Goal: Find specific page/section: Find specific page/section

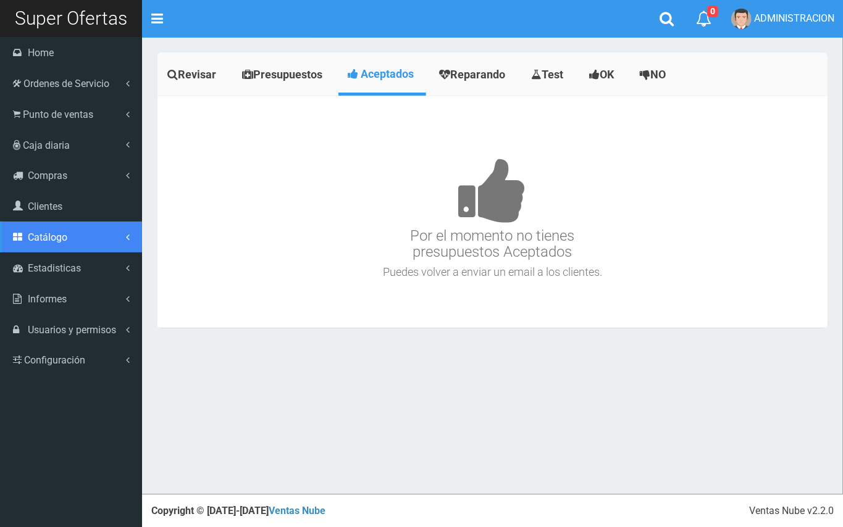
click at [60, 243] on span "Catálogo" at bounding box center [48, 237] width 40 height 12
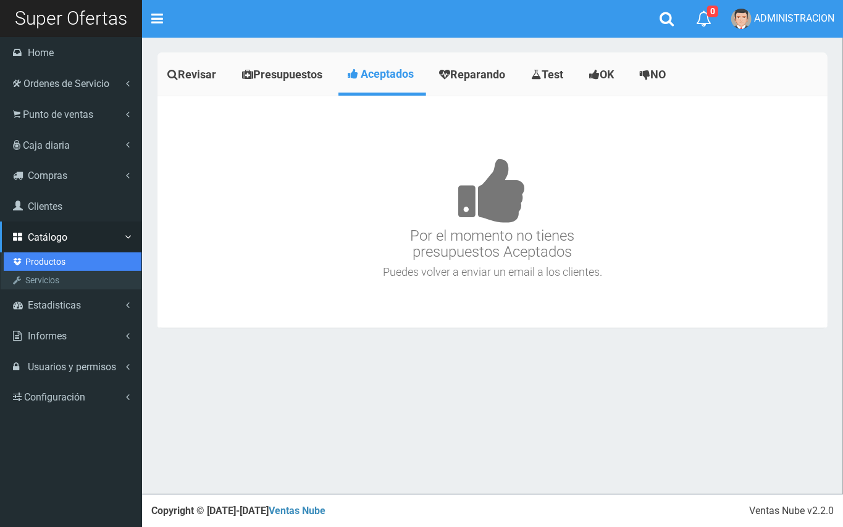
click at [48, 262] on link "Productos" at bounding box center [73, 261] width 138 height 19
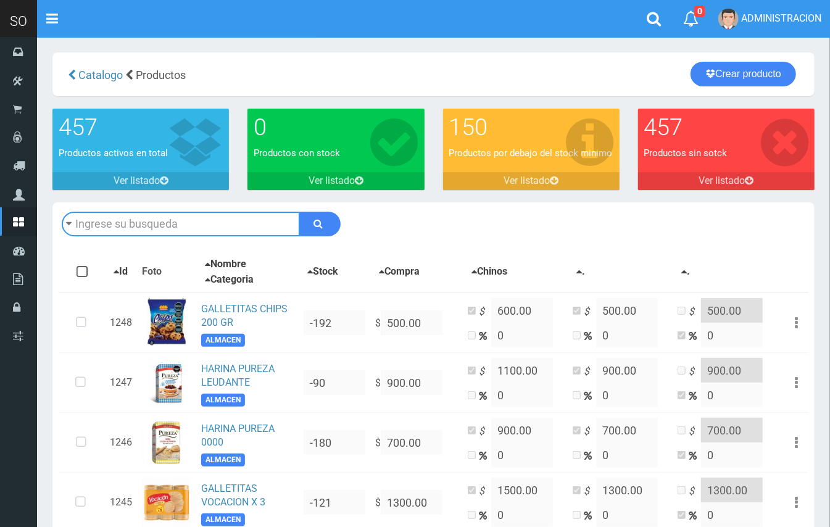
click at [193, 223] on input "text" at bounding box center [181, 224] width 238 height 25
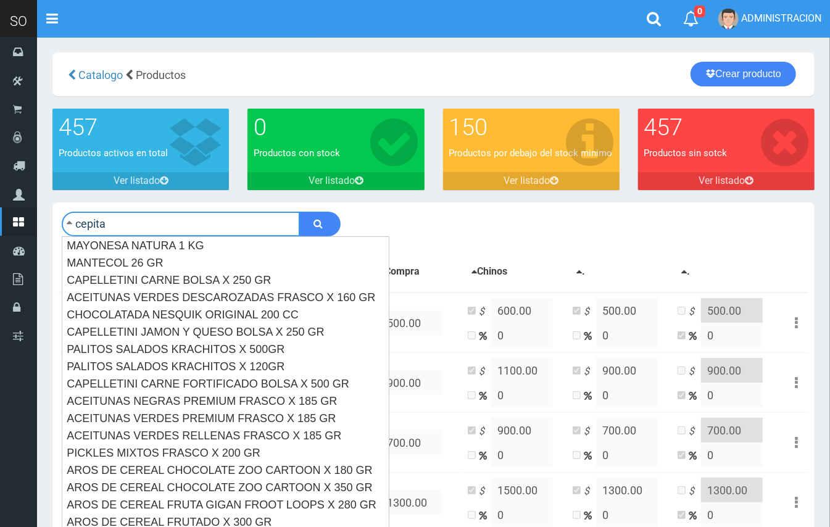
type input "cepita"
click at [299, 212] on button "submit" at bounding box center [319, 224] width 41 height 25
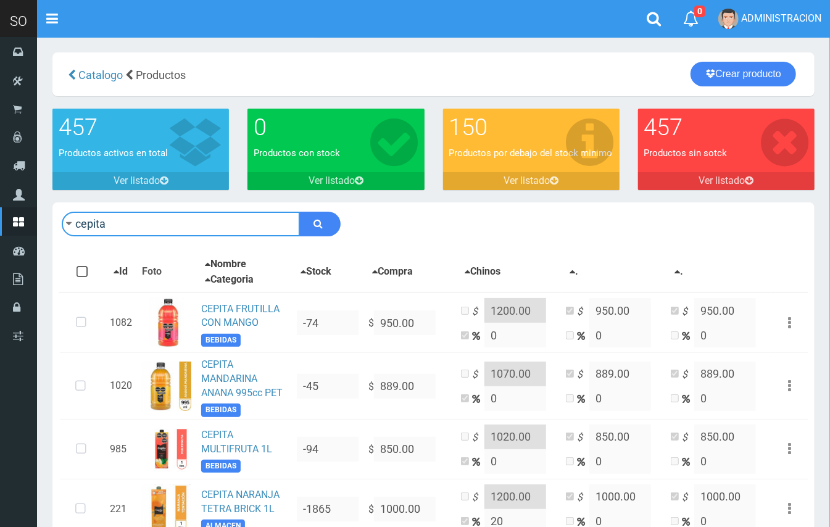
click at [112, 223] on input "cepita" at bounding box center [181, 224] width 238 height 25
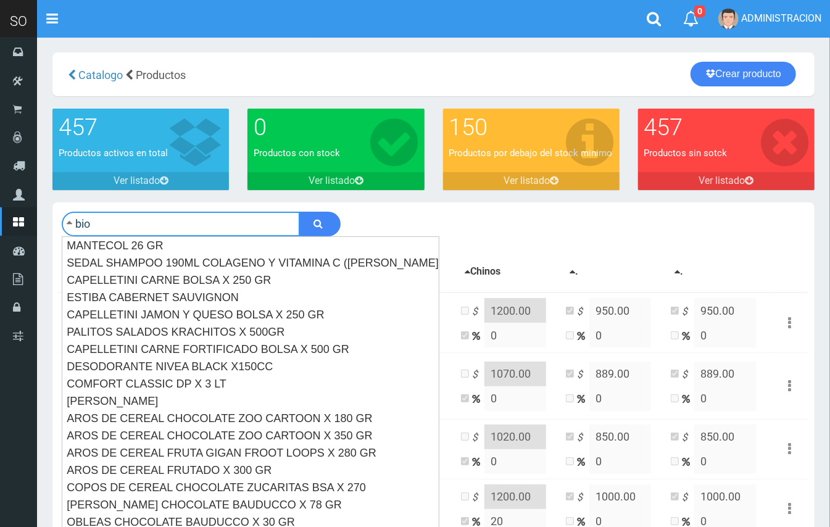
type input "bio"
click at [299, 212] on button "submit" at bounding box center [319, 224] width 41 height 25
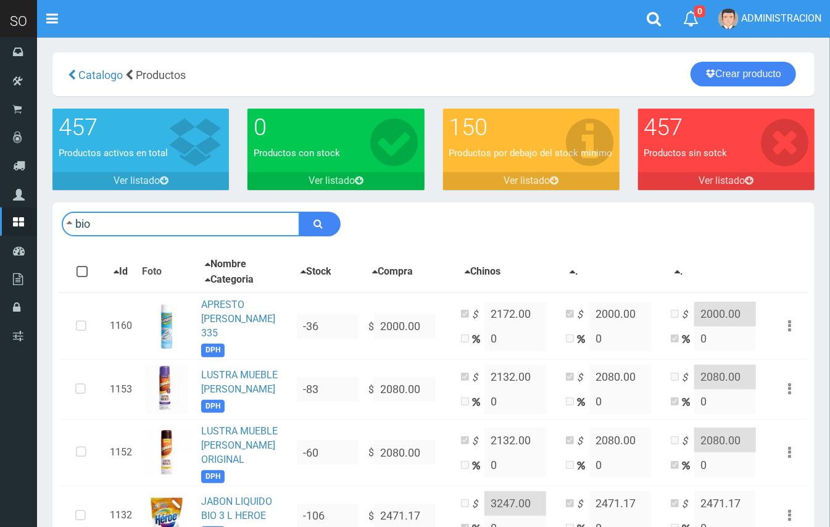
click at [147, 222] on input "bio" at bounding box center [181, 224] width 238 height 25
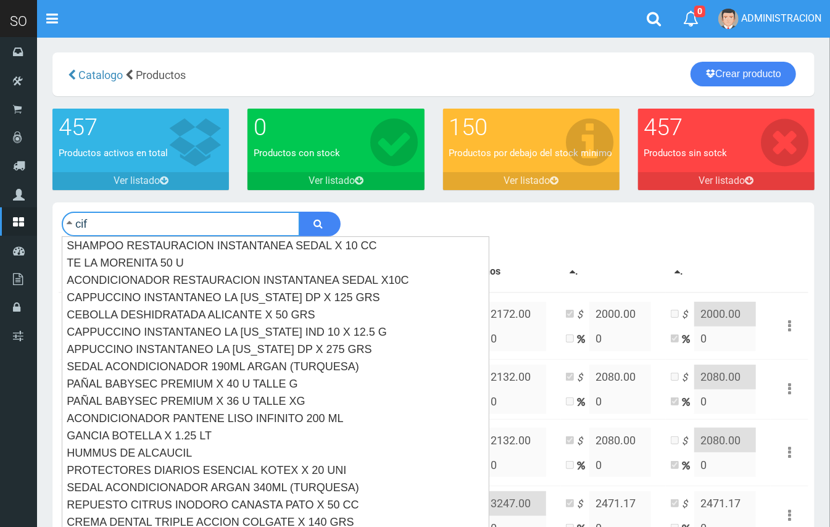
type input "cif"
click at [299, 212] on button "submit" at bounding box center [319, 224] width 41 height 25
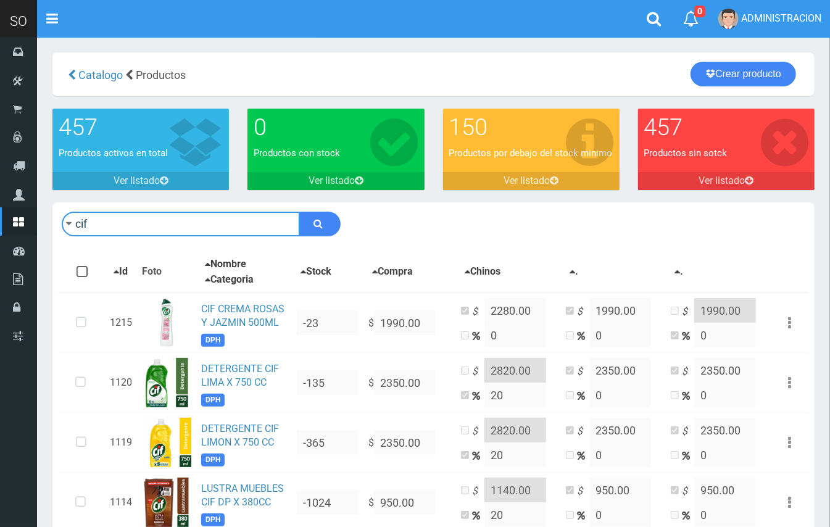
click at [159, 226] on input "cif" at bounding box center [181, 224] width 238 height 25
type input "zorro"
click at [299, 212] on button "submit" at bounding box center [319, 224] width 41 height 25
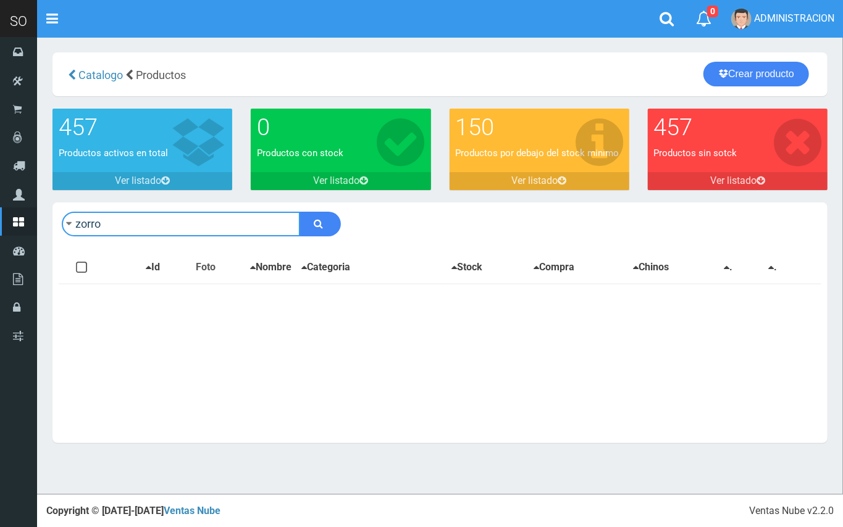
click at [159, 226] on input "zorro" at bounding box center [181, 224] width 238 height 25
type input "z"
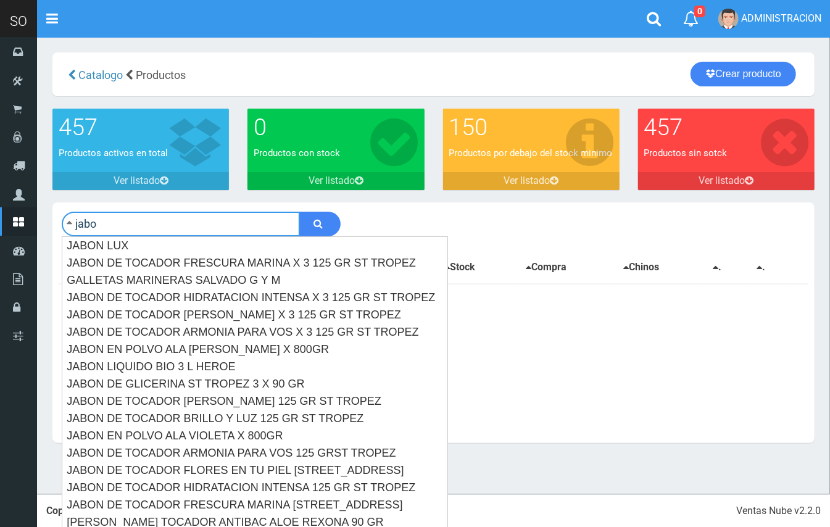
type input "jabo"
click at [299, 212] on button "submit" at bounding box center [319, 224] width 41 height 25
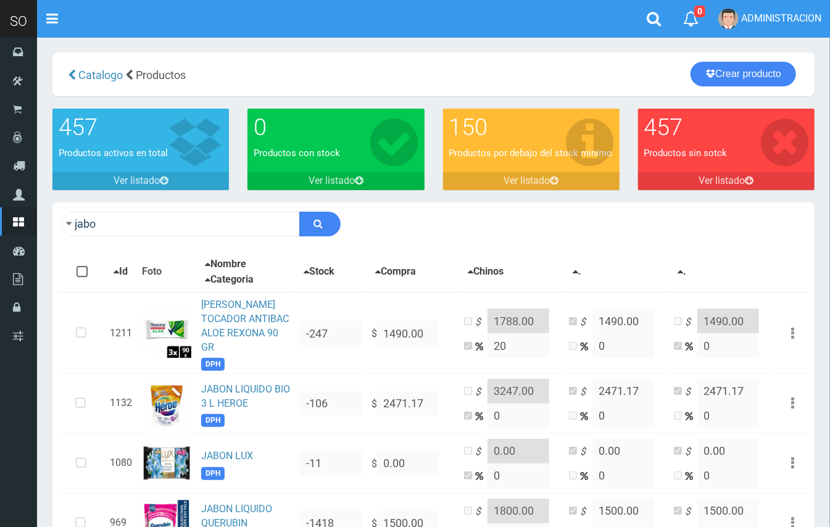
click at [235, 210] on div "jabo Descargar PDF Guardar cambios" at bounding box center [433, 223] width 762 height 43
click at [225, 215] on input "jabo" at bounding box center [181, 224] width 238 height 25
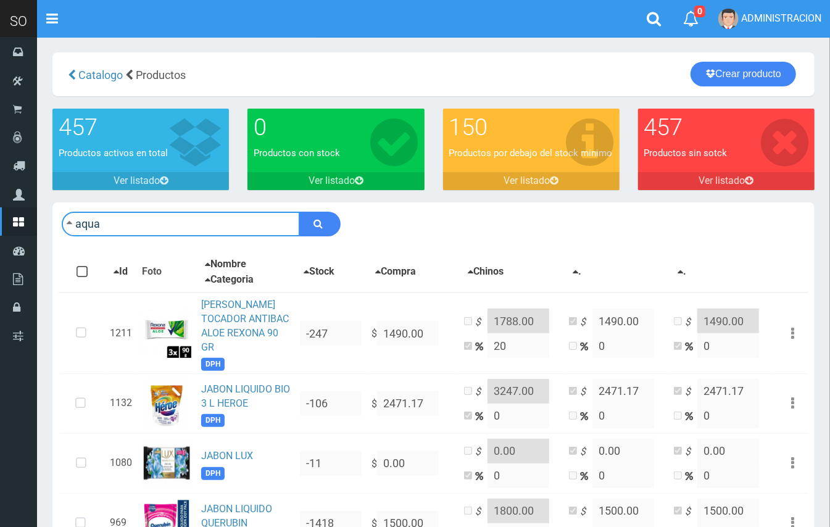
type input "aqua"
click at [299, 212] on button "submit" at bounding box center [319, 224] width 41 height 25
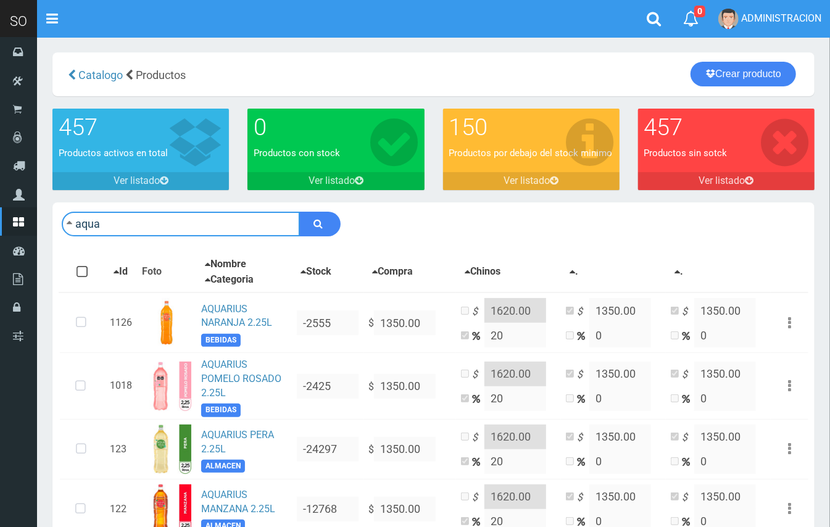
click at [164, 215] on input "aqua" at bounding box center [181, 224] width 238 height 25
type input "amanda"
click at [299, 212] on button "submit" at bounding box center [319, 224] width 41 height 25
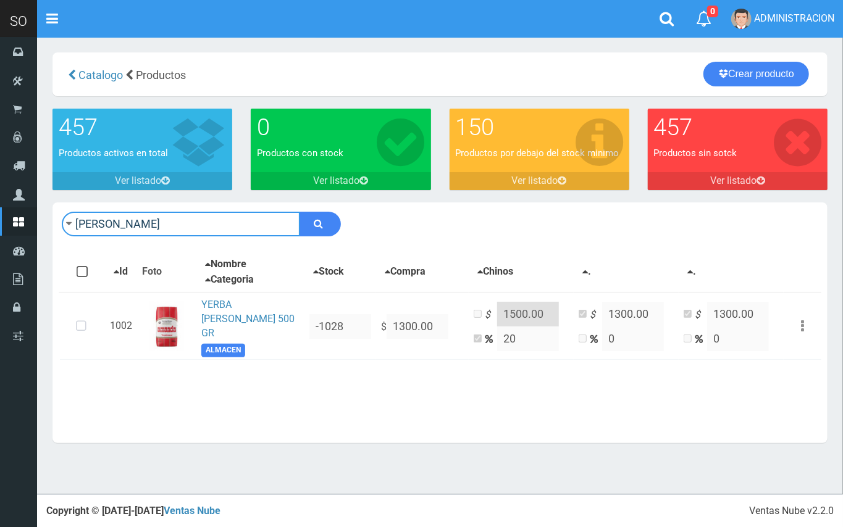
click at [162, 228] on input "[PERSON_NAME]" at bounding box center [181, 224] width 238 height 25
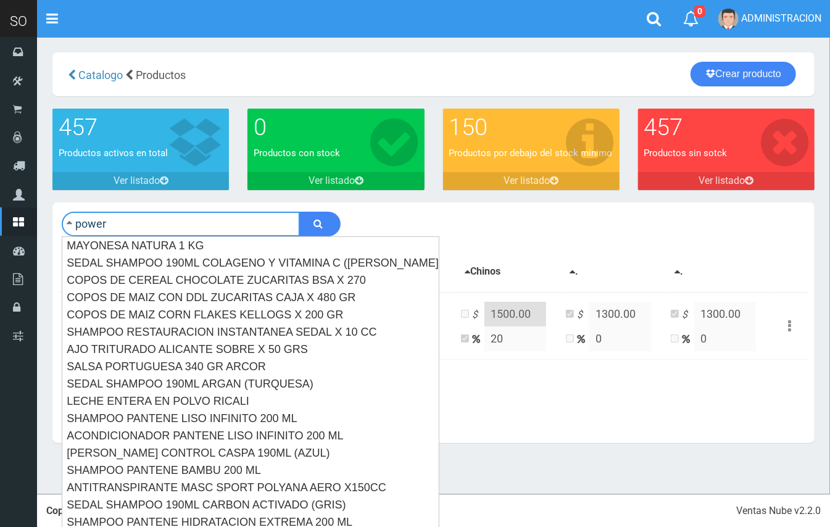
type input "power"
click at [299, 212] on button "submit" at bounding box center [319, 224] width 41 height 25
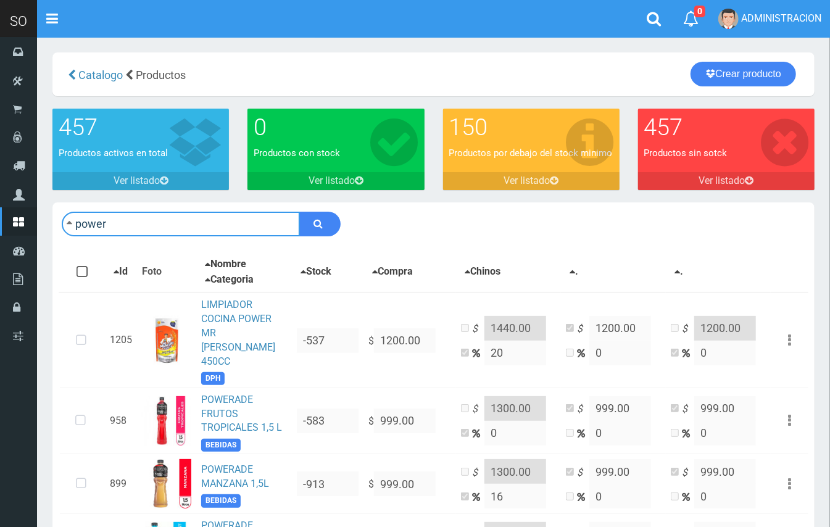
click at [230, 223] on input "power" at bounding box center [181, 224] width 238 height 25
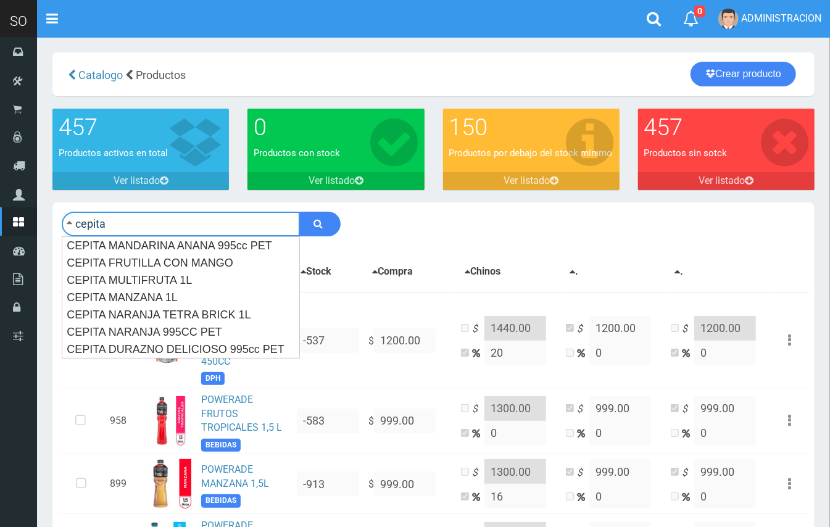
type input "cepita"
click at [299, 212] on button "submit" at bounding box center [319, 224] width 41 height 25
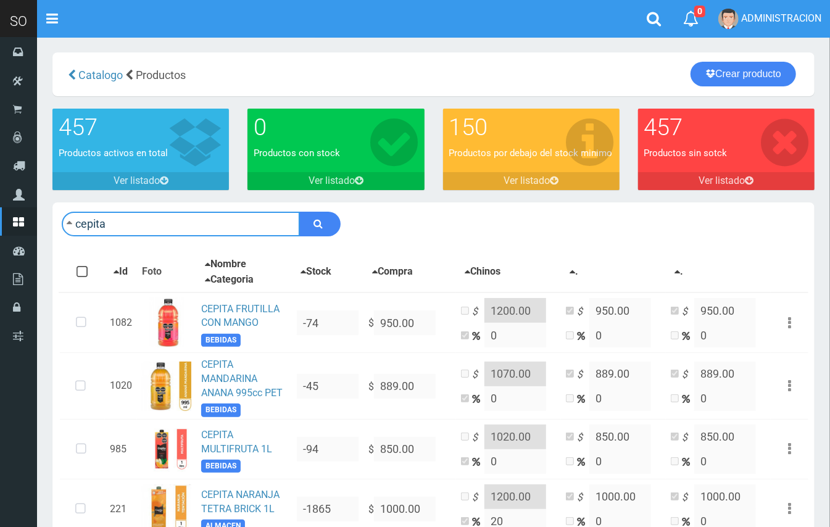
click at [109, 225] on input "cepita" at bounding box center [181, 224] width 238 height 25
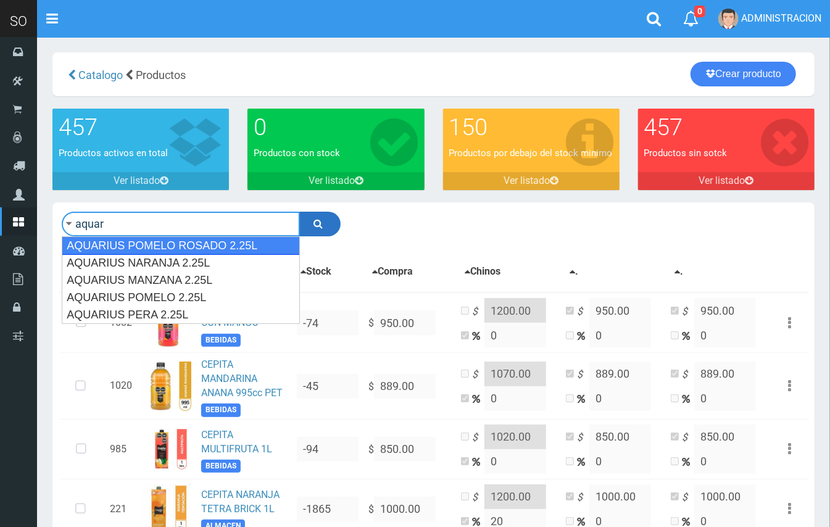
type input "aquar"
click at [316, 228] on icon "submit" at bounding box center [318, 223] width 9 height 17
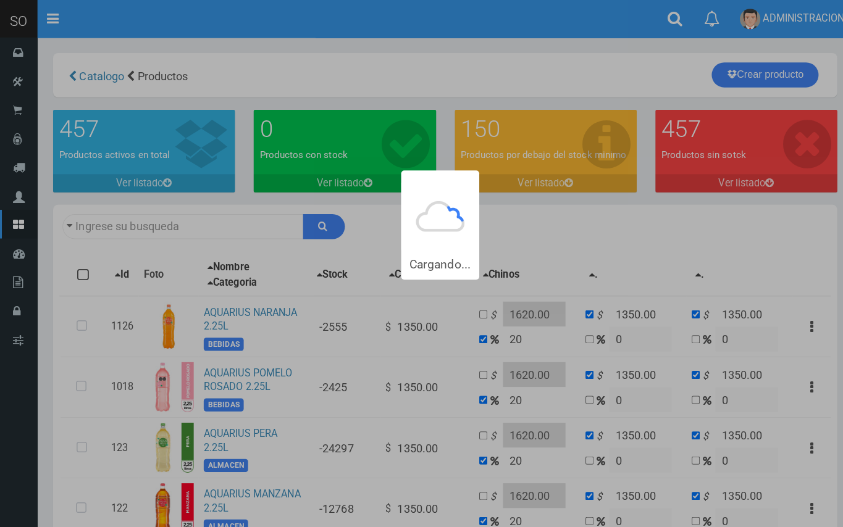
type input "aquar"
